Goal: Information Seeking & Learning: Find specific page/section

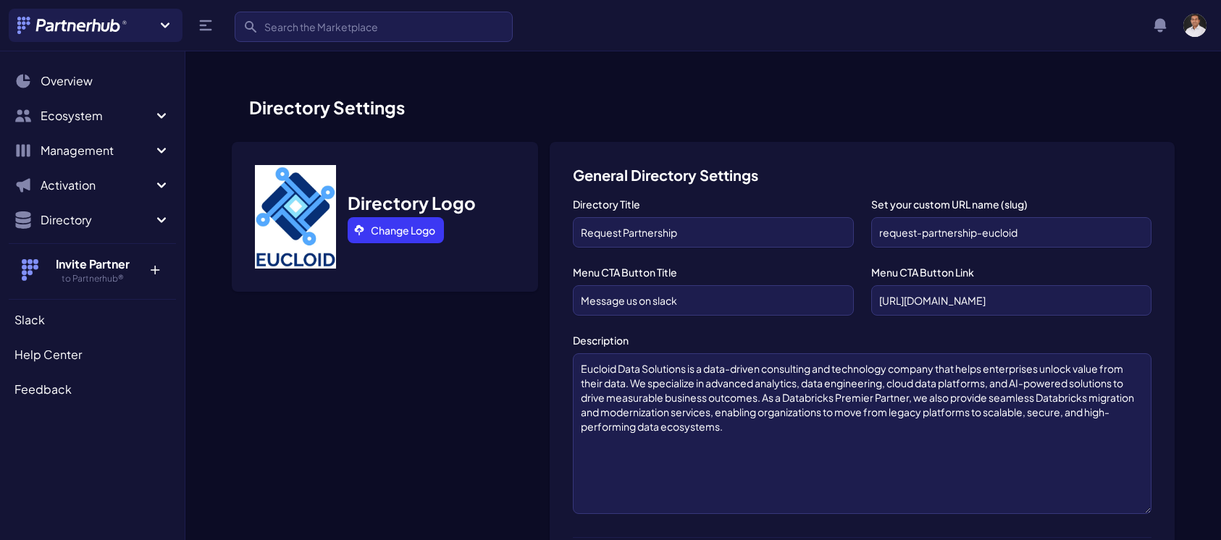
scroll to position [911, 0]
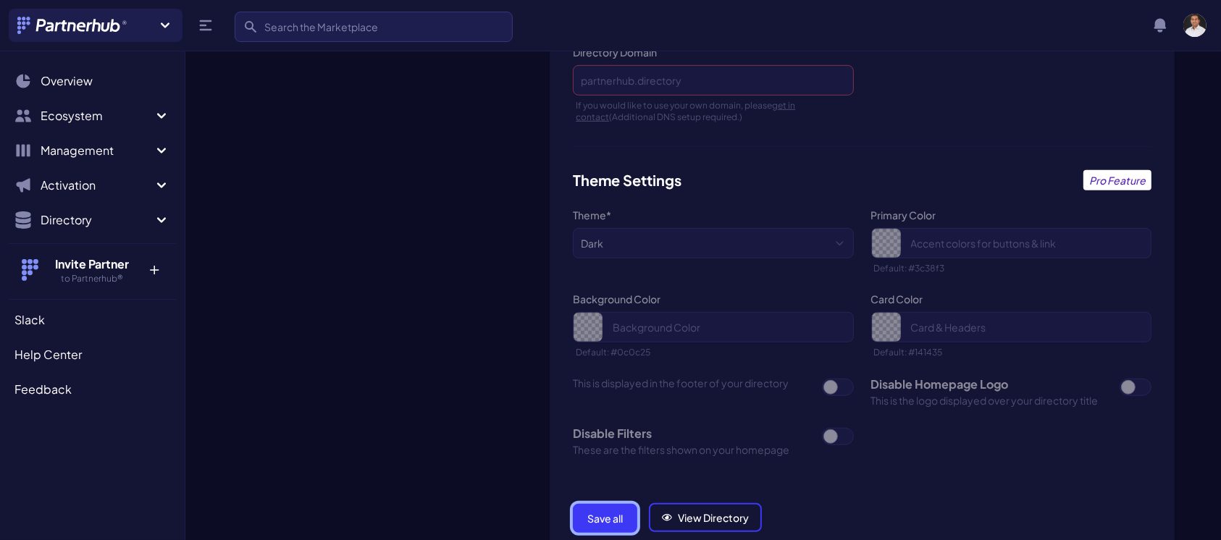
click at [590, 507] on button "Save all" at bounding box center [605, 518] width 64 height 29
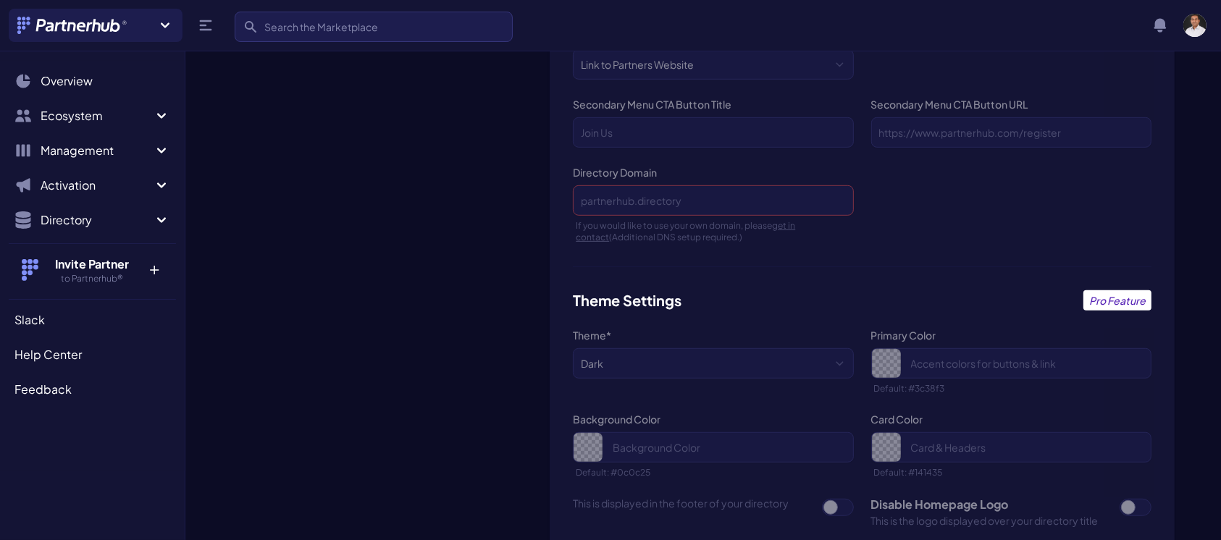
scroll to position [783, 0]
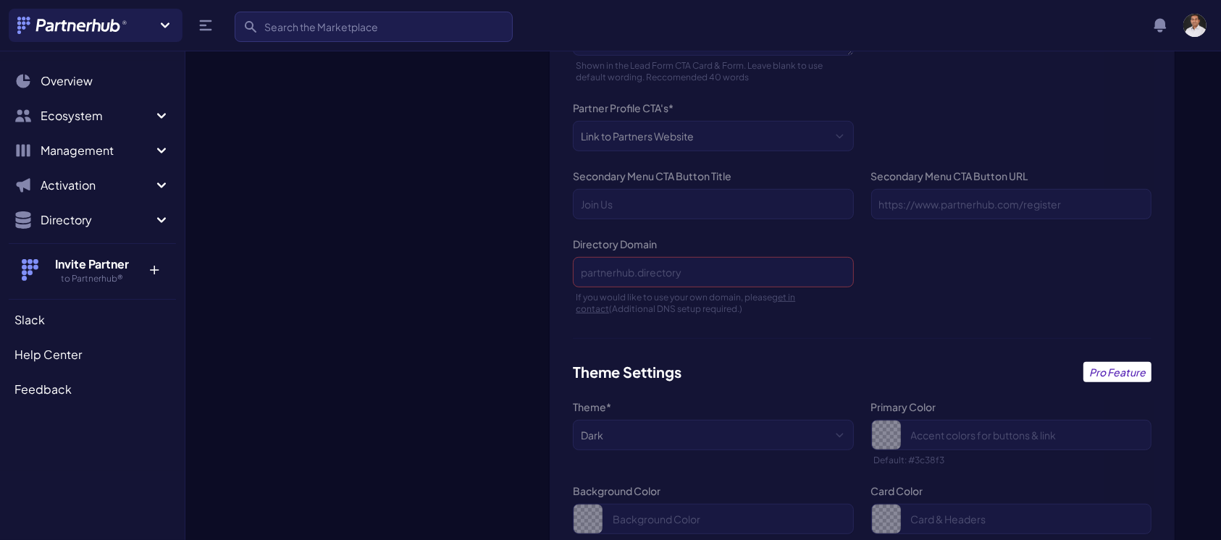
scroll to position [1039, 0]
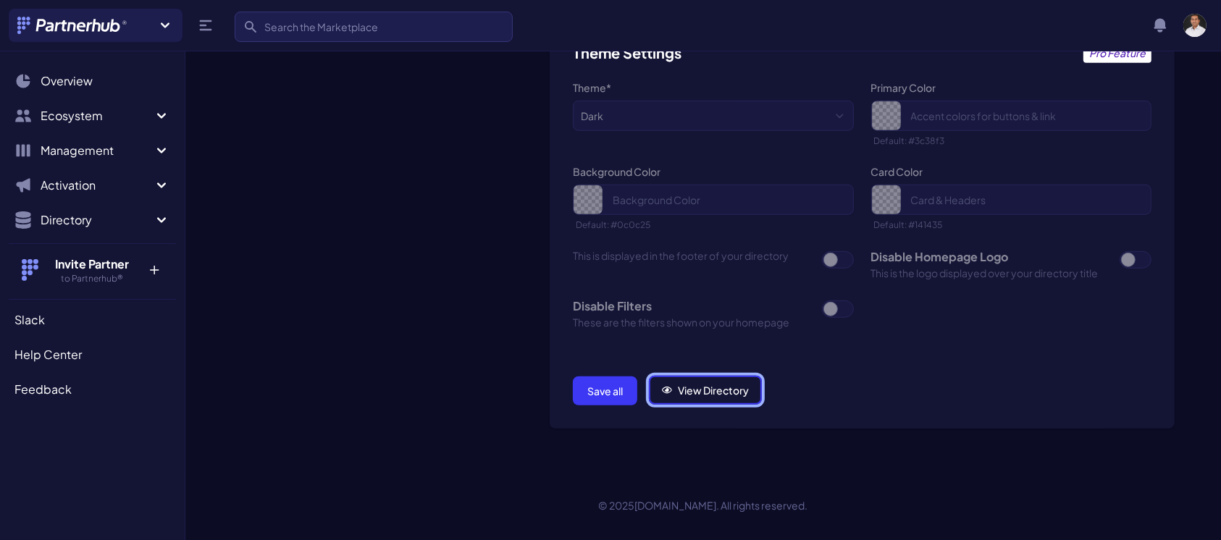
click at [699, 376] on link "View Directory" at bounding box center [705, 390] width 113 height 29
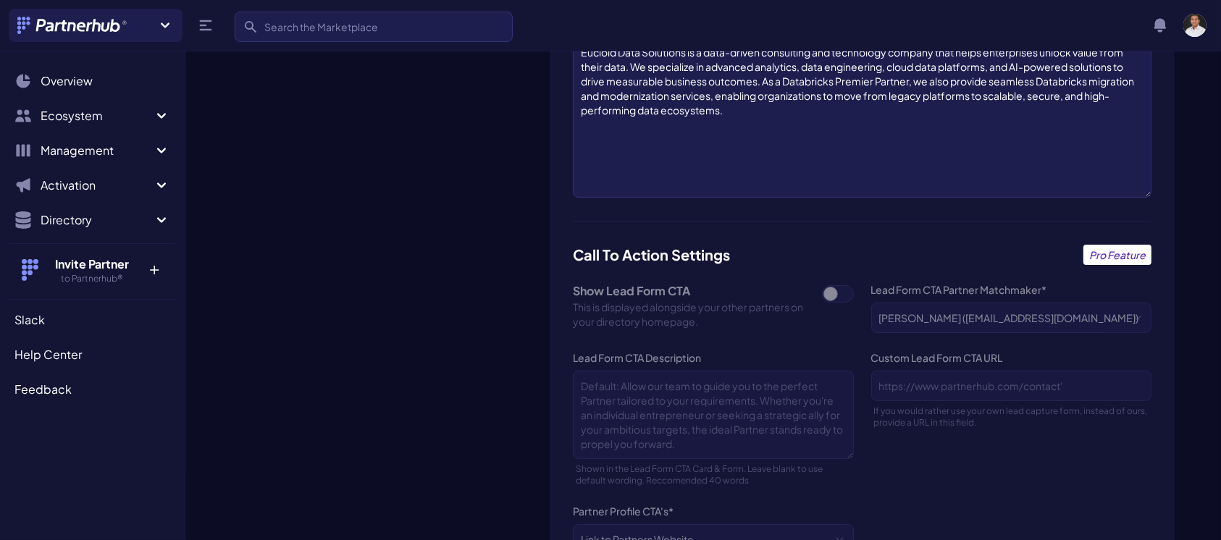
scroll to position [0, 0]
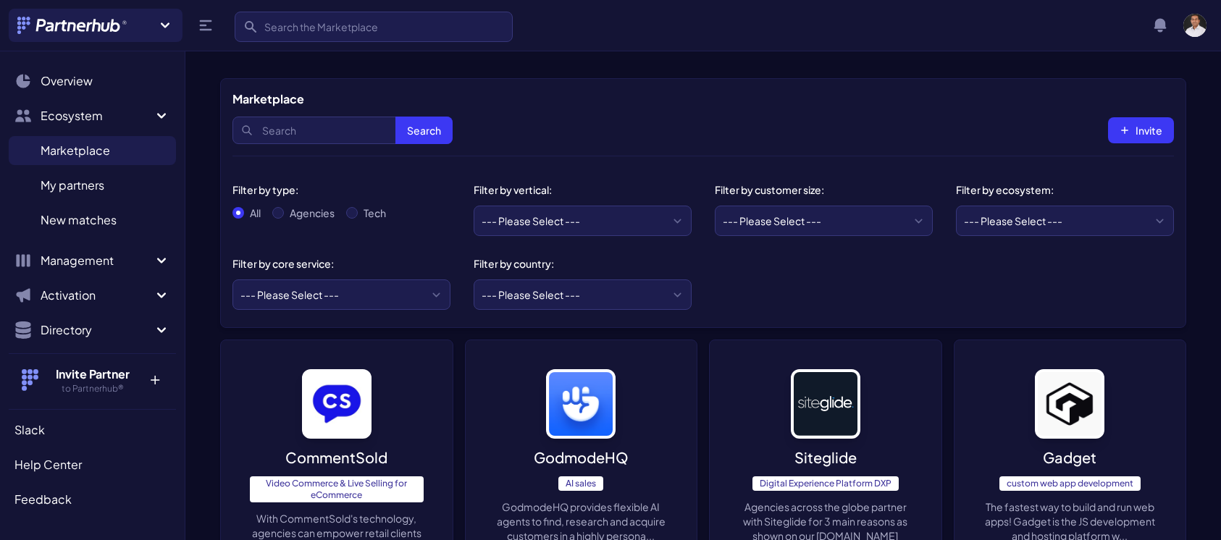
scroll to position [2256, 0]
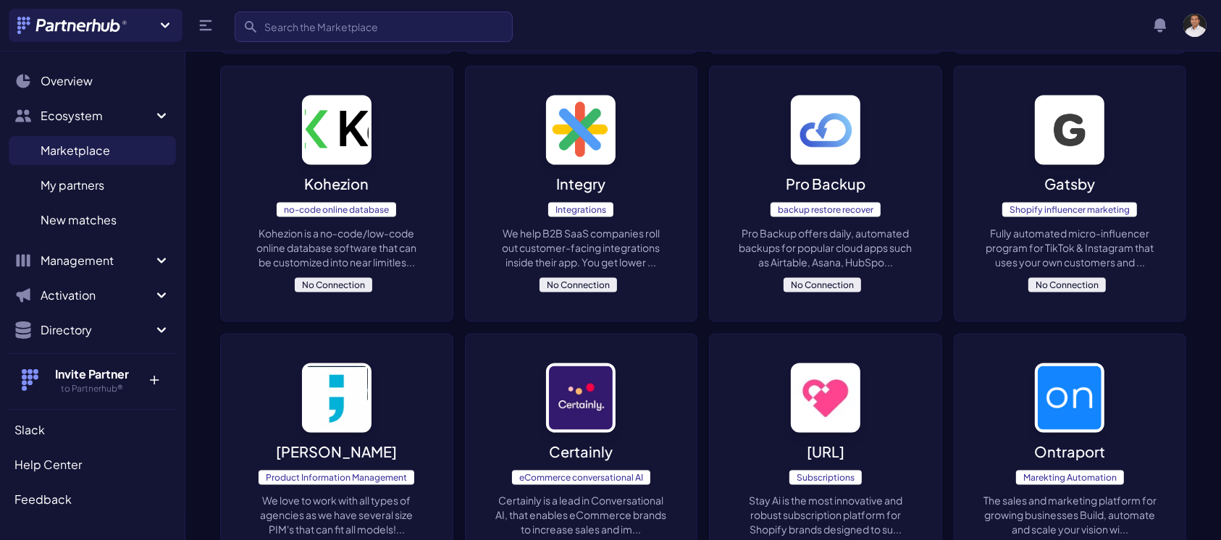
click at [329, 153] on img at bounding box center [336, 130] width 69 height 69
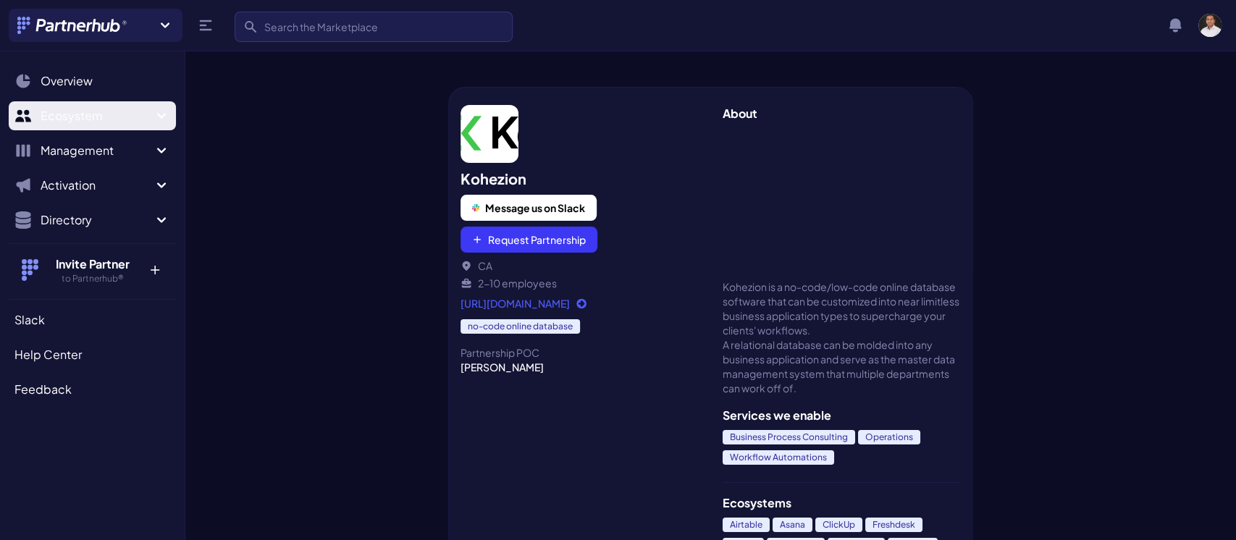
click at [91, 111] on span "Ecosystem" at bounding box center [97, 115] width 112 height 17
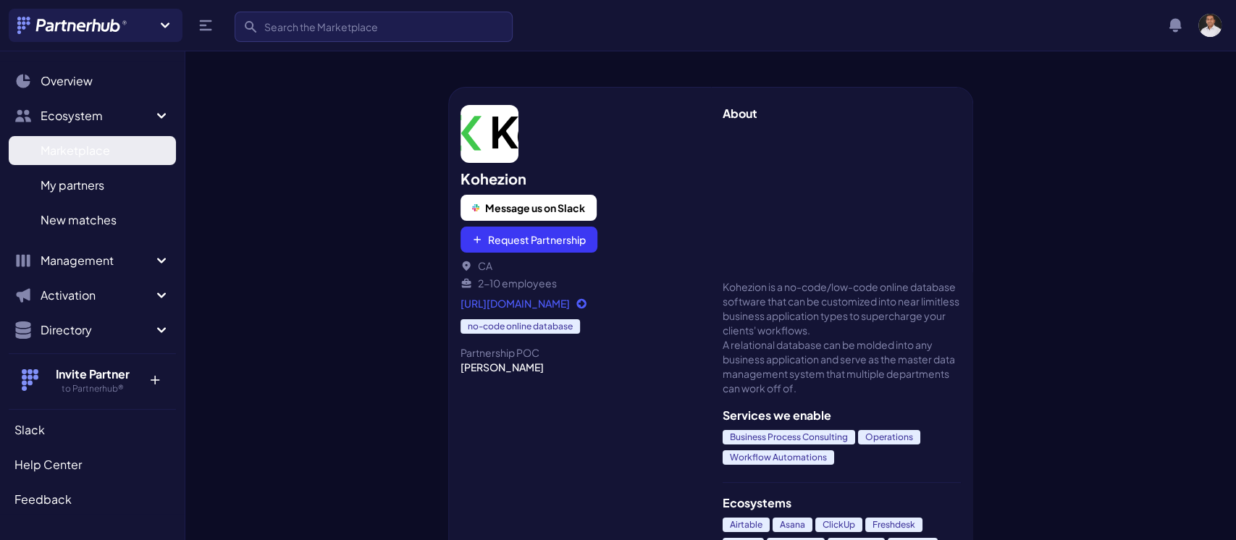
click at [97, 150] on span "Marketplace" at bounding box center [75, 150] width 69 height 17
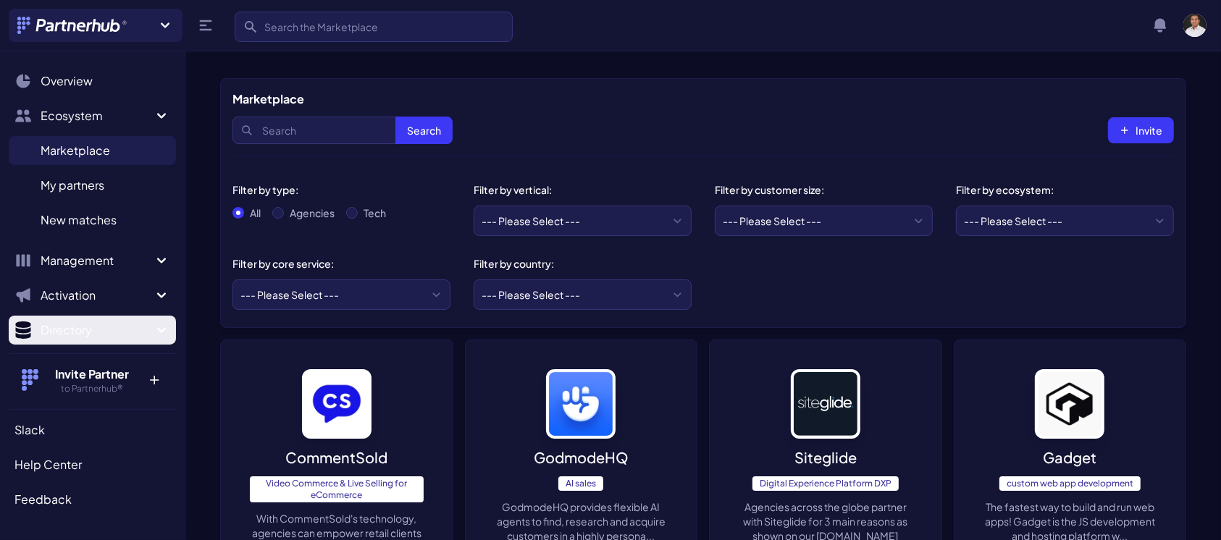
click at [153, 328] on icon "Sidebar" at bounding box center [161, 329] width 17 height 17
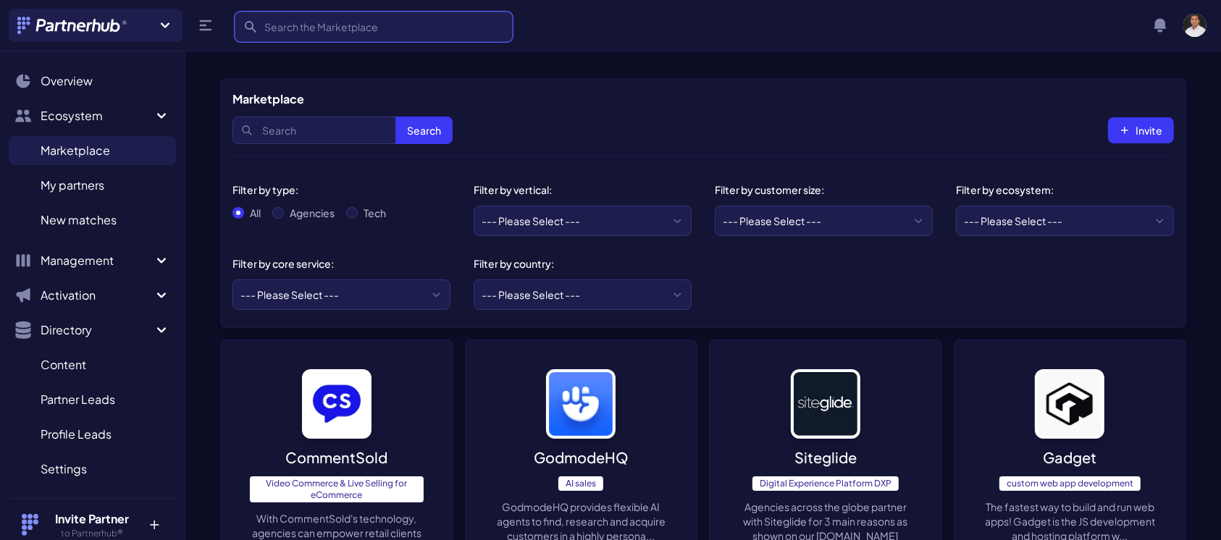
click at [315, 25] on input "Search" at bounding box center [374, 27] width 278 height 30
type input "eucloid"
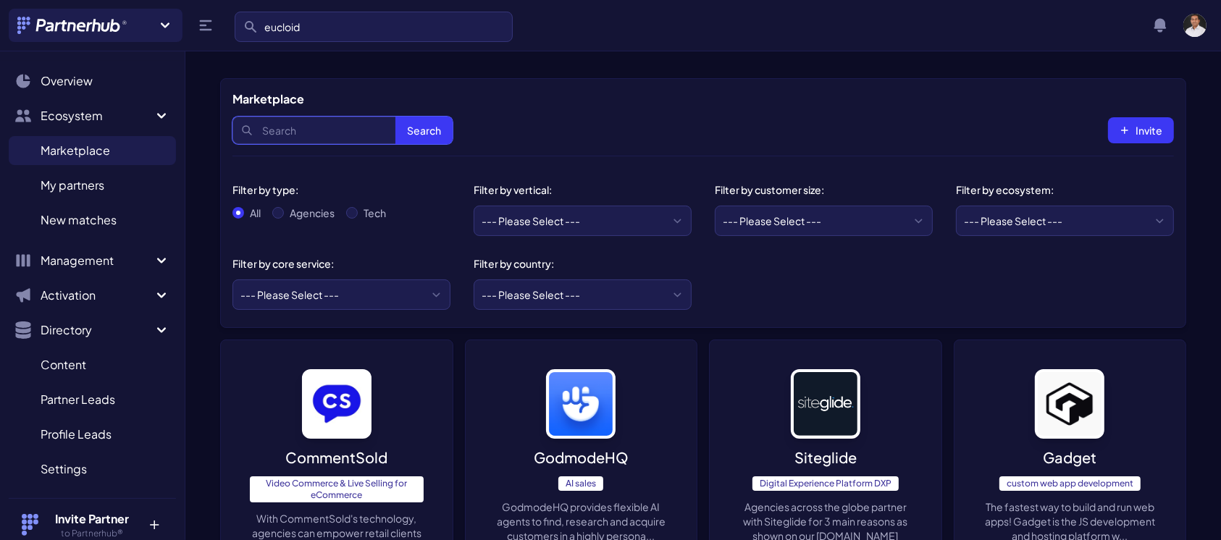
click at [325, 126] on input "Search" at bounding box center [342, 131] width 220 height 28
type input "eucloid"
click at [395, 117] on button "Search" at bounding box center [423, 131] width 57 height 28
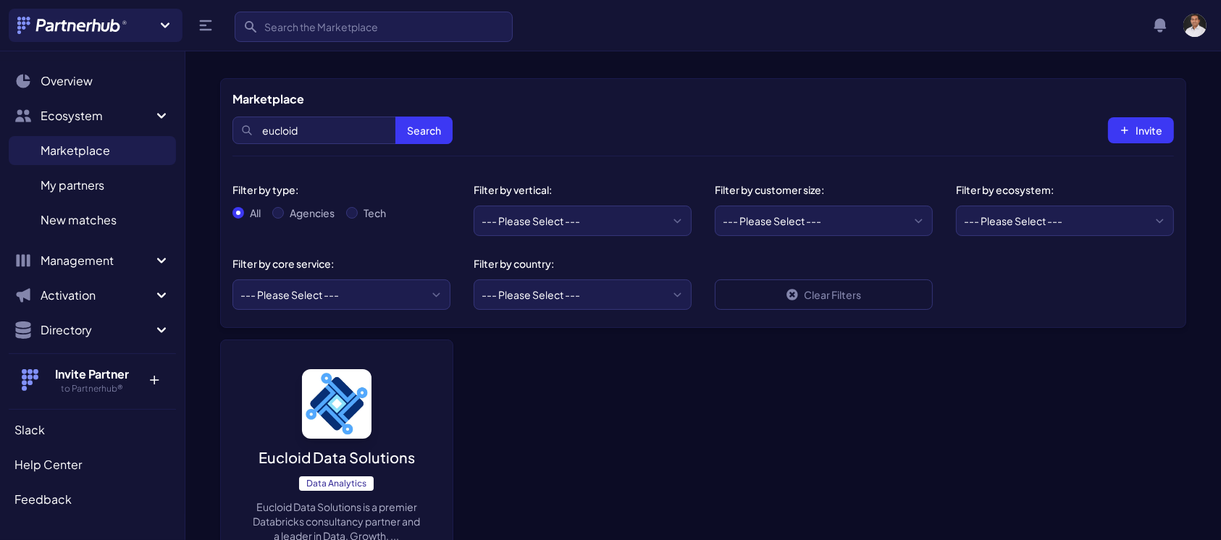
click at [332, 402] on img at bounding box center [336, 403] width 69 height 69
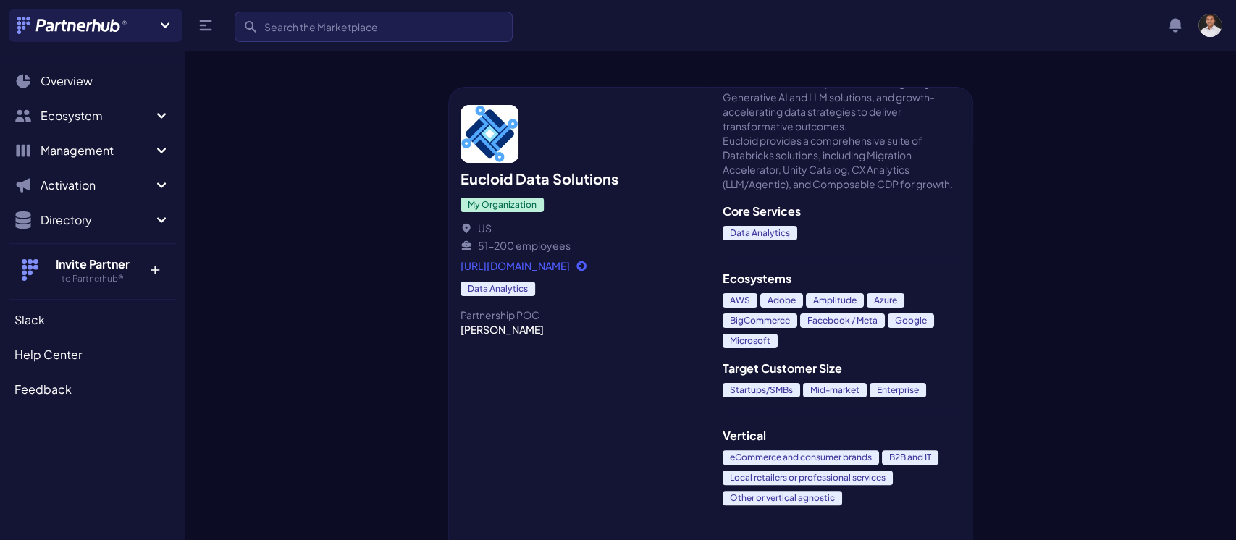
scroll to position [160, 0]
click at [162, 222] on icon "Sidebar" at bounding box center [161, 219] width 9 height 5
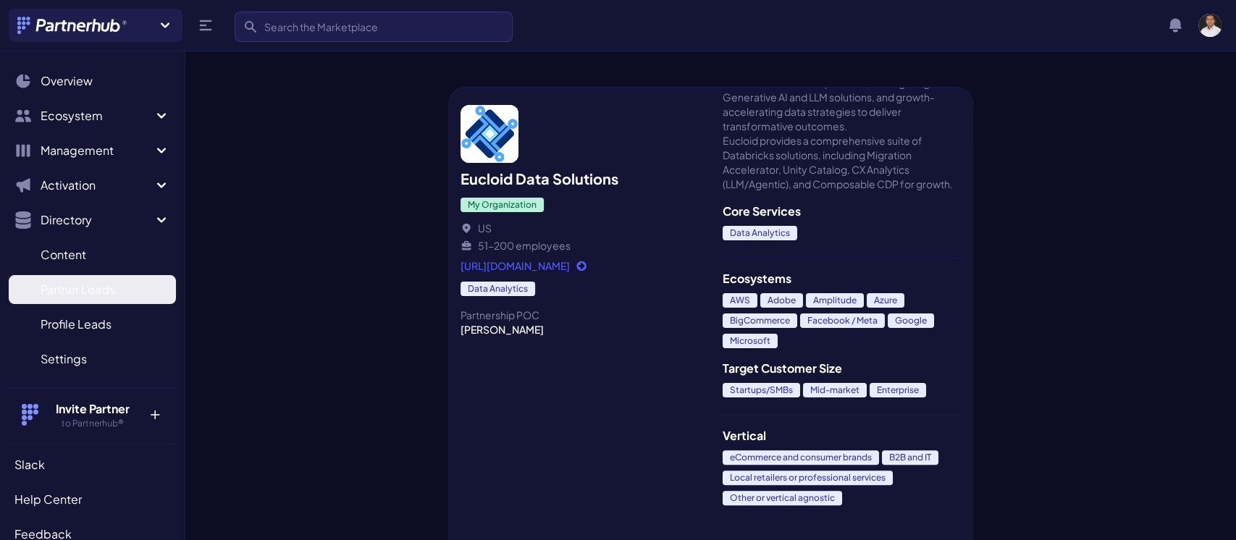
click at [79, 292] on span "Partner Leads" at bounding box center [78, 289] width 75 height 17
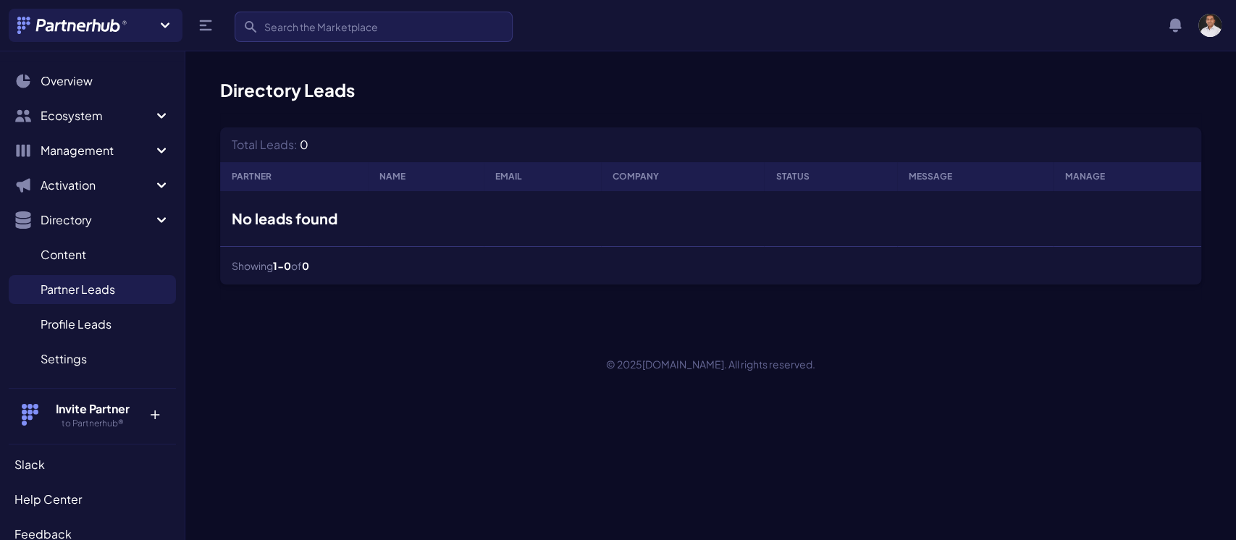
click at [142, 410] on p "+" at bounding box center [154, 411] width 31 height 23
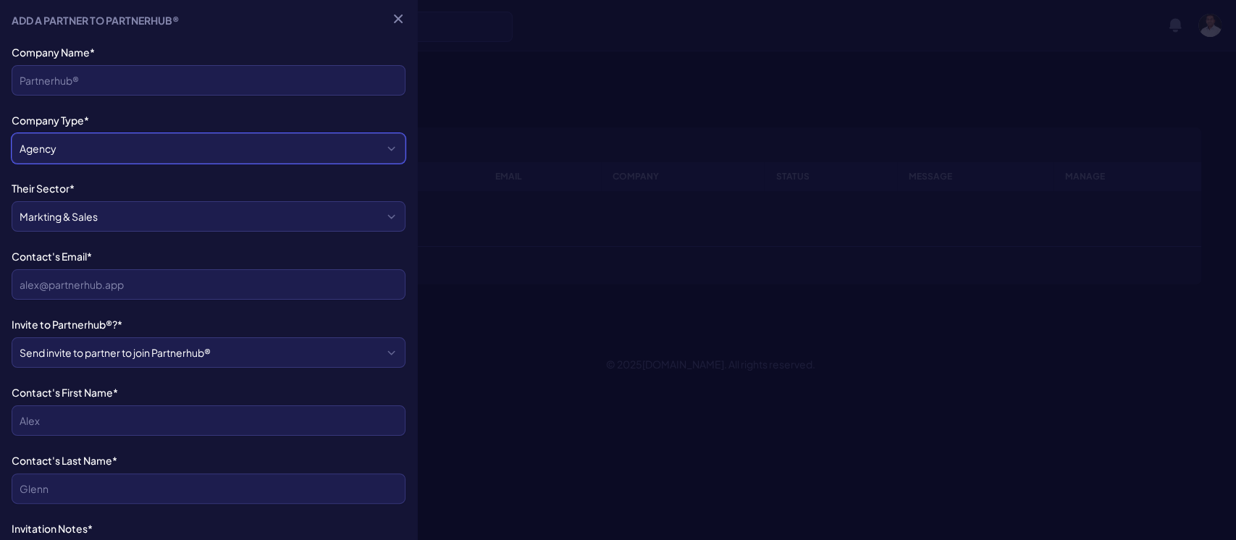
click at [374, 143] on select "Agency Tech" at bounding box center [209, 148] width 394 height 30
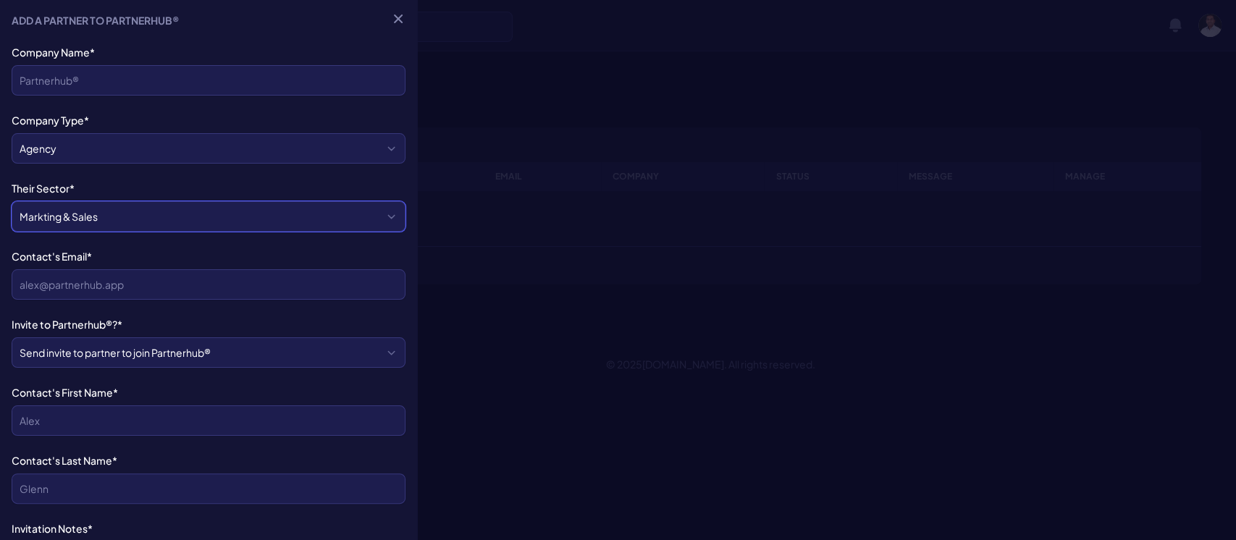
click at [372, 214] on select "Markting & Sales HR Finance Health Non-Profit Government Real Estate Blockchain…" at bounding box center [209, 216] width 394 height 30
click at [372, 217] on select "Markting & Sales HR Finance Health Non-Profit Government Real Estate Blockchain…" at bounding box center [209, 216] width 394 height 30
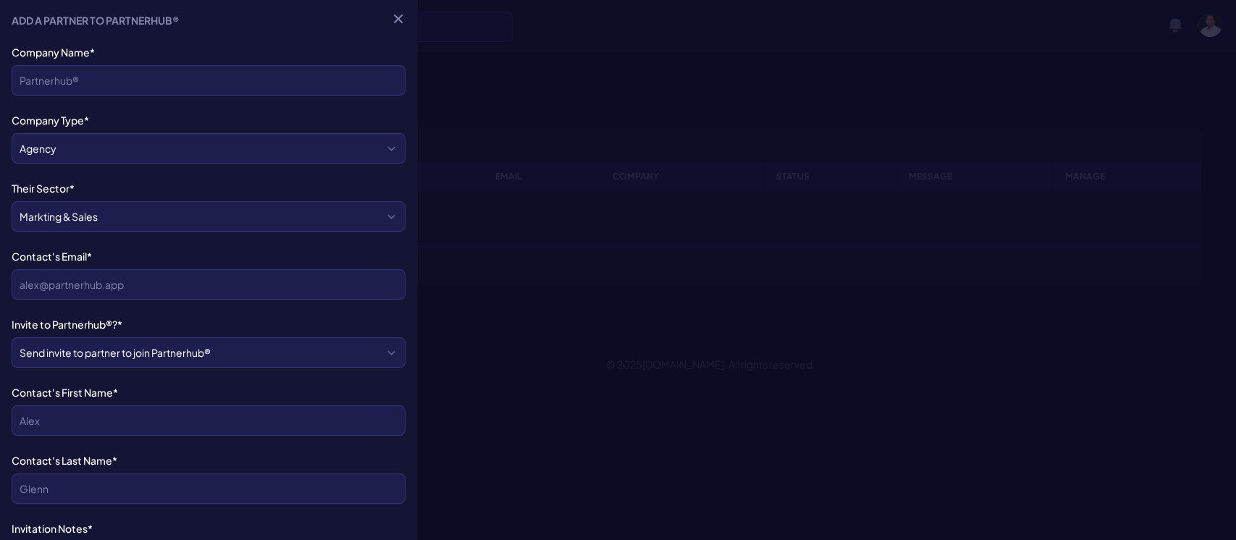
click at [552, 180] on div at bounding box center [618, 270] width 1236 height 540
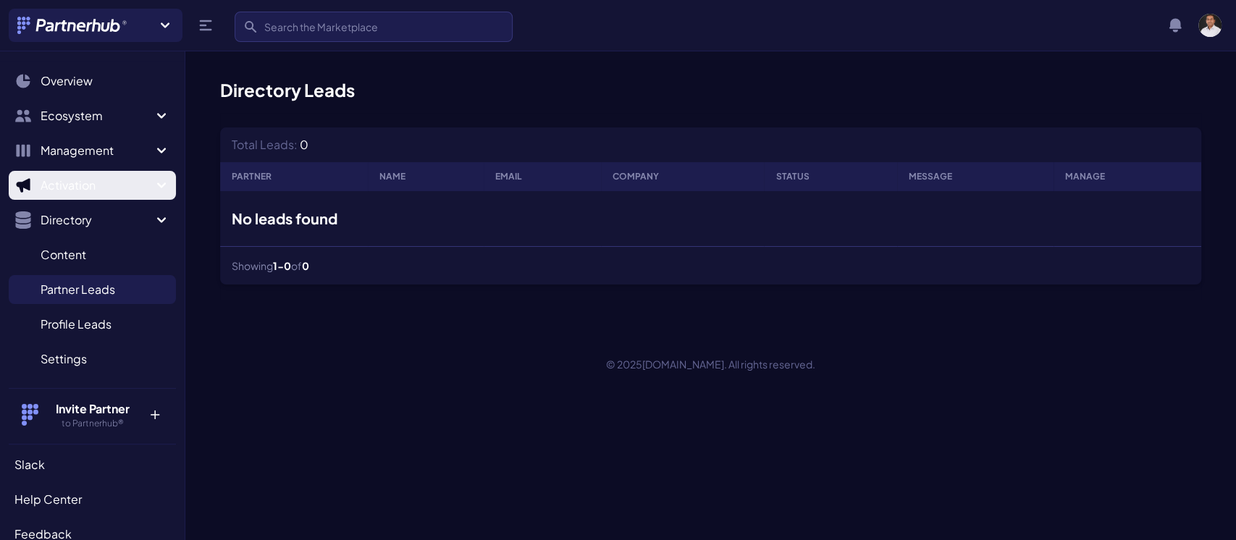
click at [153, 182] on icon "Sidebar" at bounding box center [161, 185] width 17 height 17
